Goal: Task Accomplishment & Management: Manage account settings

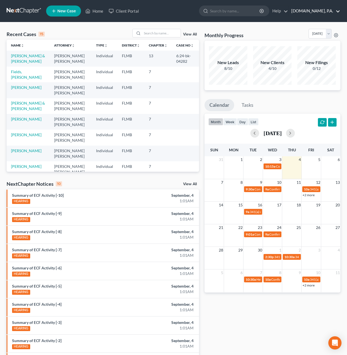
click at [319, 11] on link "Fresh-Start.Law, P.A." at bounding box center [315, 11] width 52 height 10
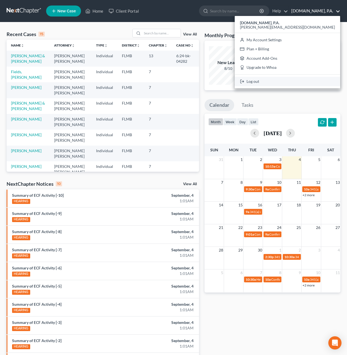
click at [303, 81] on link "Log out" at bounding box center [288, 81] width 106 height 9
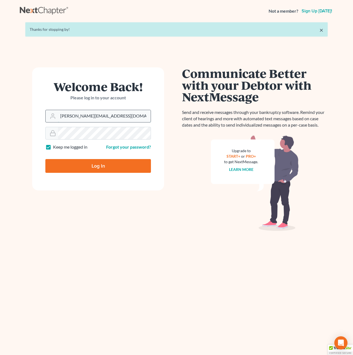
click at [101, 119] on input "[PERSON_NAME][EMAIL_ADDRESS][DOMAIN_NAME]" at bounding box center [104, 116] width 93 height 12
type input "[EMAIL_ADDRESS][DOMAIN_NAME]"
click at [53, 146] on label "Keep me logged in" at bounding box center [70, 147] width 34 height 6
click at [55, 146] on input "Keep me logged in" at bounding box center [57, 146] width 4 height 4
checkbox input "false"
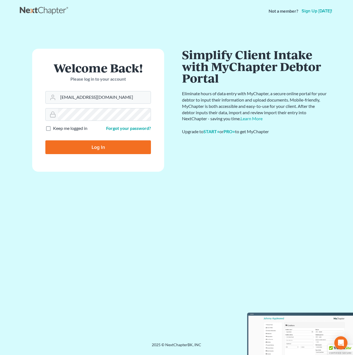
click at [61, 147] on input "Log In" at bounding box center [98, 147] width 106 height 14
type input "Thinking..."
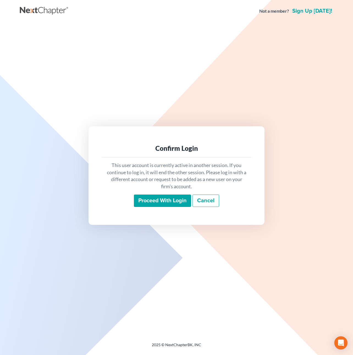
click at [153, 203] on input "Proceed with login" at bounding box center [162, 200] width 57 height 13
